Goal: Check status: Check status

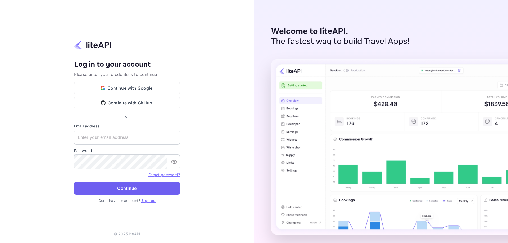
type input "[EMAIL_ADDRESS][DOMAIN_NAME]"
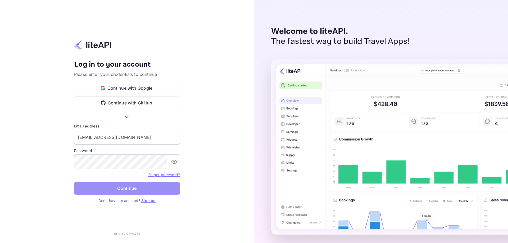
click at [115, 195] on button "Continue" at bounding box center [127, 188] width 106 height 13
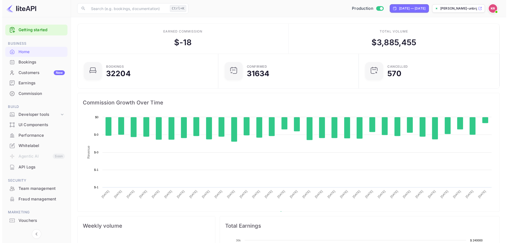
scroll to position [82, 133]
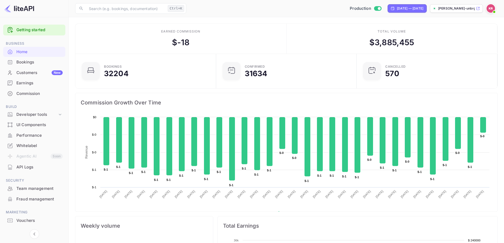
click at [24, 62] on div "Bookings" at bounding box center [39, 62] width 46 height 6
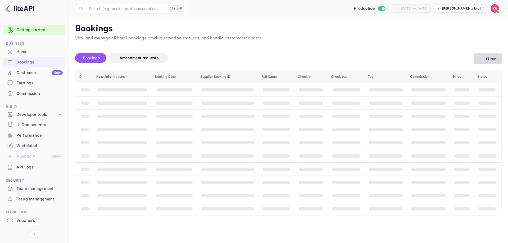
click at [491, 56] on button "Filter" at bounding box center [488, 58] width 28 height 11
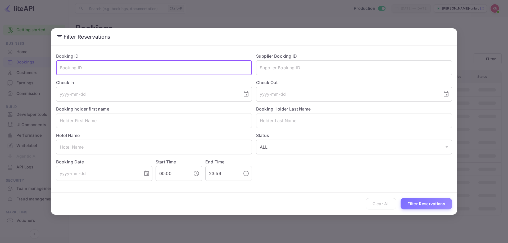
paste input "RdF85VyrK"
type input "RdF85VyrK"
click at [422, 201] on button "Filter Reservations" at bounding box center [426, 203] width 51 height 11
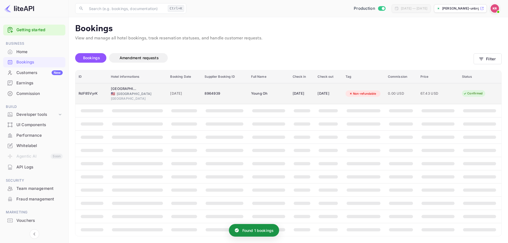
click at [319, 90] on div "19 Aug 2025" at bounding box center [328, 93] width 21 height 8
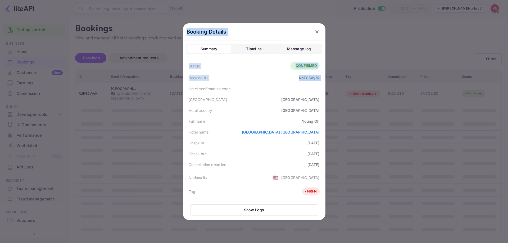
drag, startPoint x: 183, startPoint y: 90, endPoint x: 352, endPoint y: 92, distance: 169.6
click at [352, 92] on div "Booking Details Summary Timeline Message log Status CONFIRMED Booking ID RdF85V…" at bounding box center [254, 121] width 508 height 243
click at [318, 33] on button "close" at bounding box center [317, 32] width 10 height 10
